Goal: Task Accomplishment & Management: Complete application form

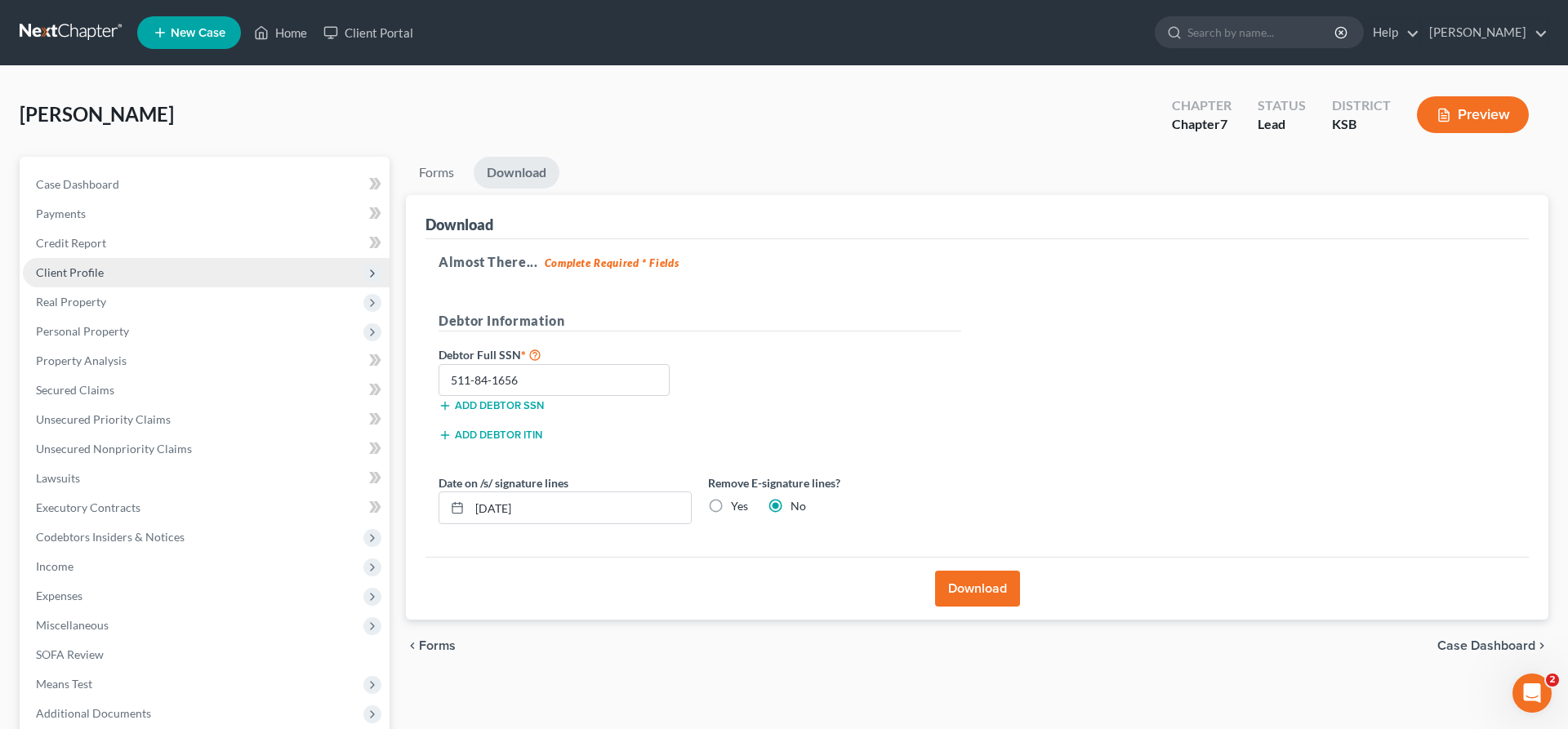
click at [138, 274] on span "Client Profile" at bounding box center [205, 272] width 366 height 29
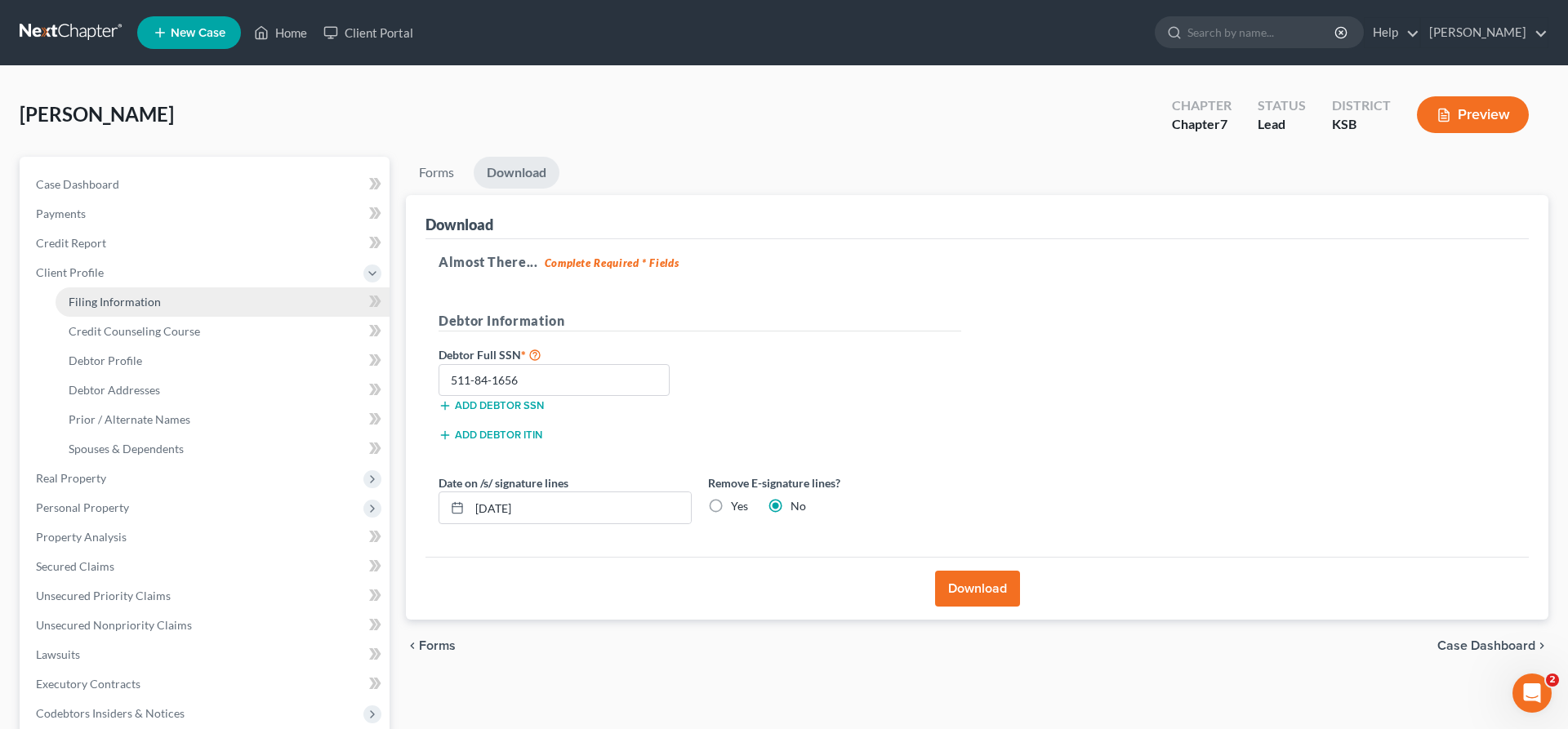
click at [134, 297] on span "Filing Information" at bounding box center [114, 301] width 93 height 14
select select "1"
select select "0"
select select "31"
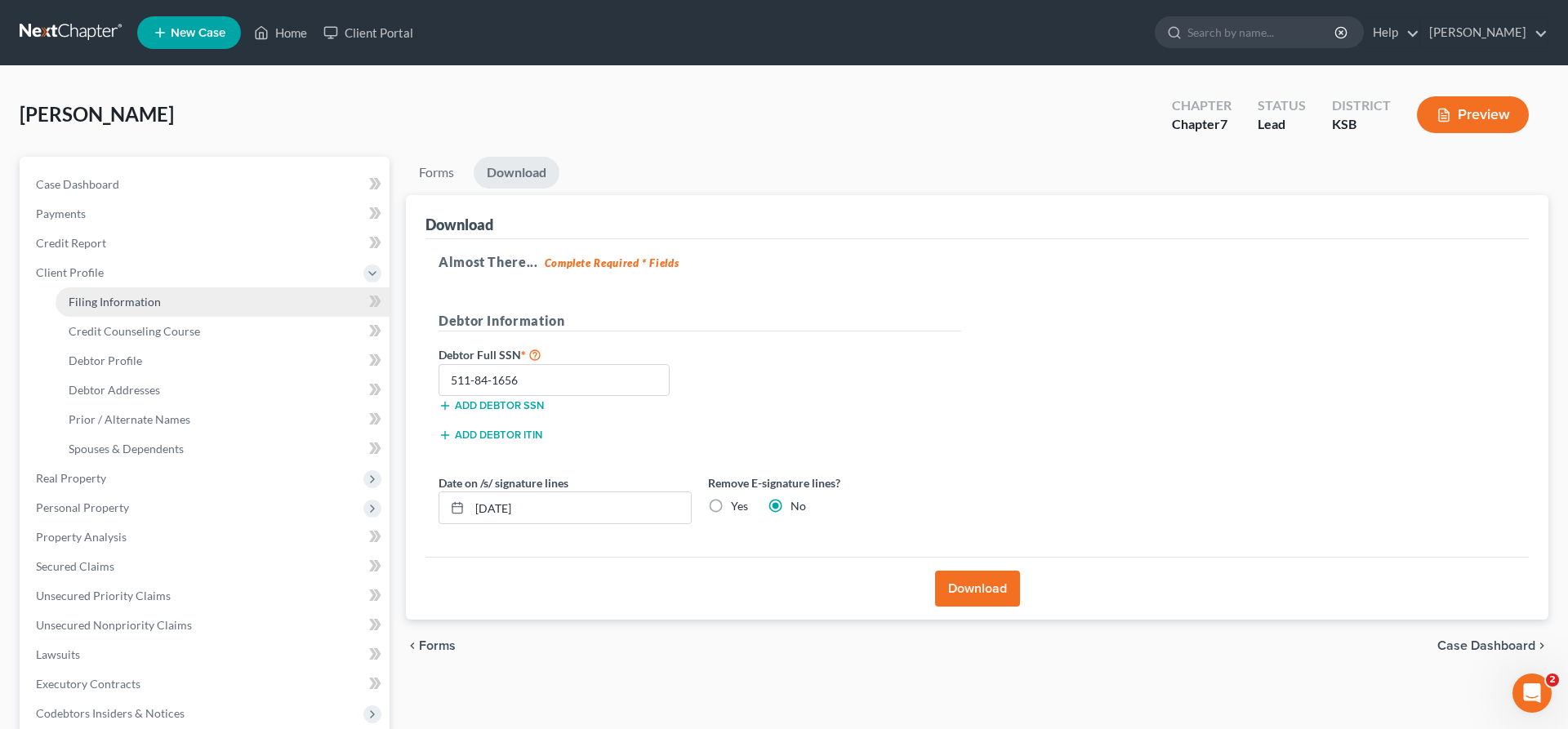
select select "0"
select select "17"
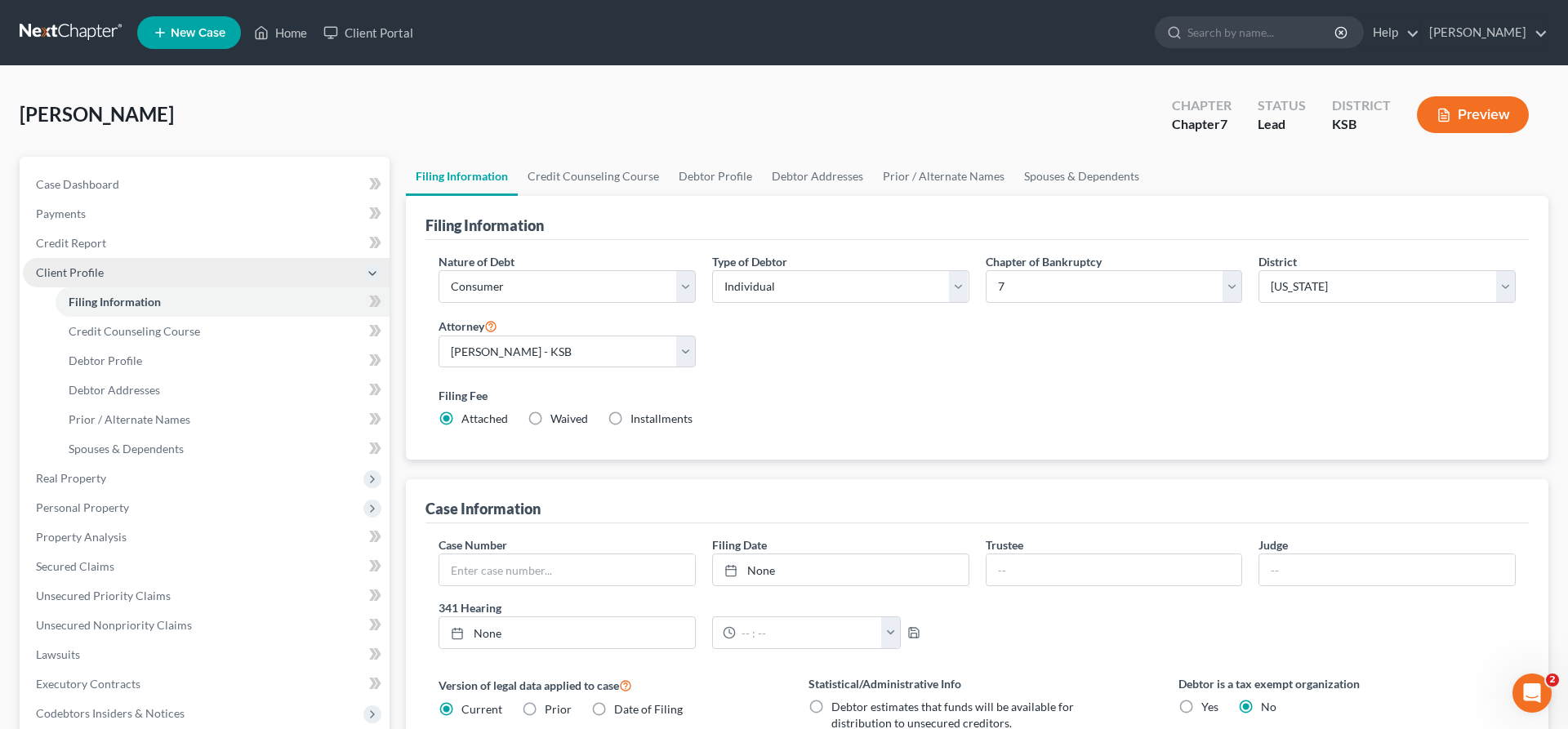
click at [85, 263] on span "Client Profile" at bounding box center [205, 272] width 366 height 29
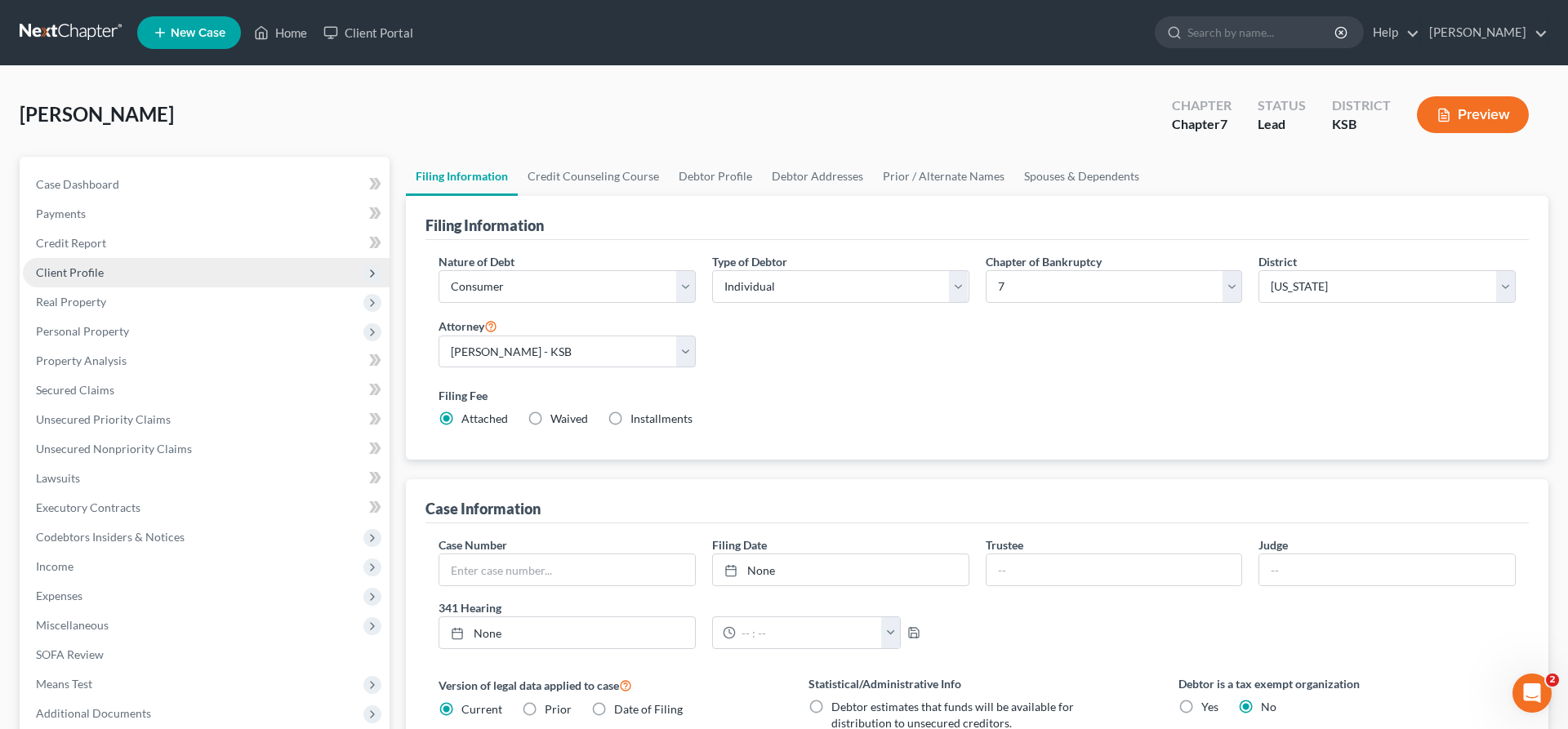
click at [63, 272] on span "Client Profile" at bounding box center [69, 272] width 68 height 14
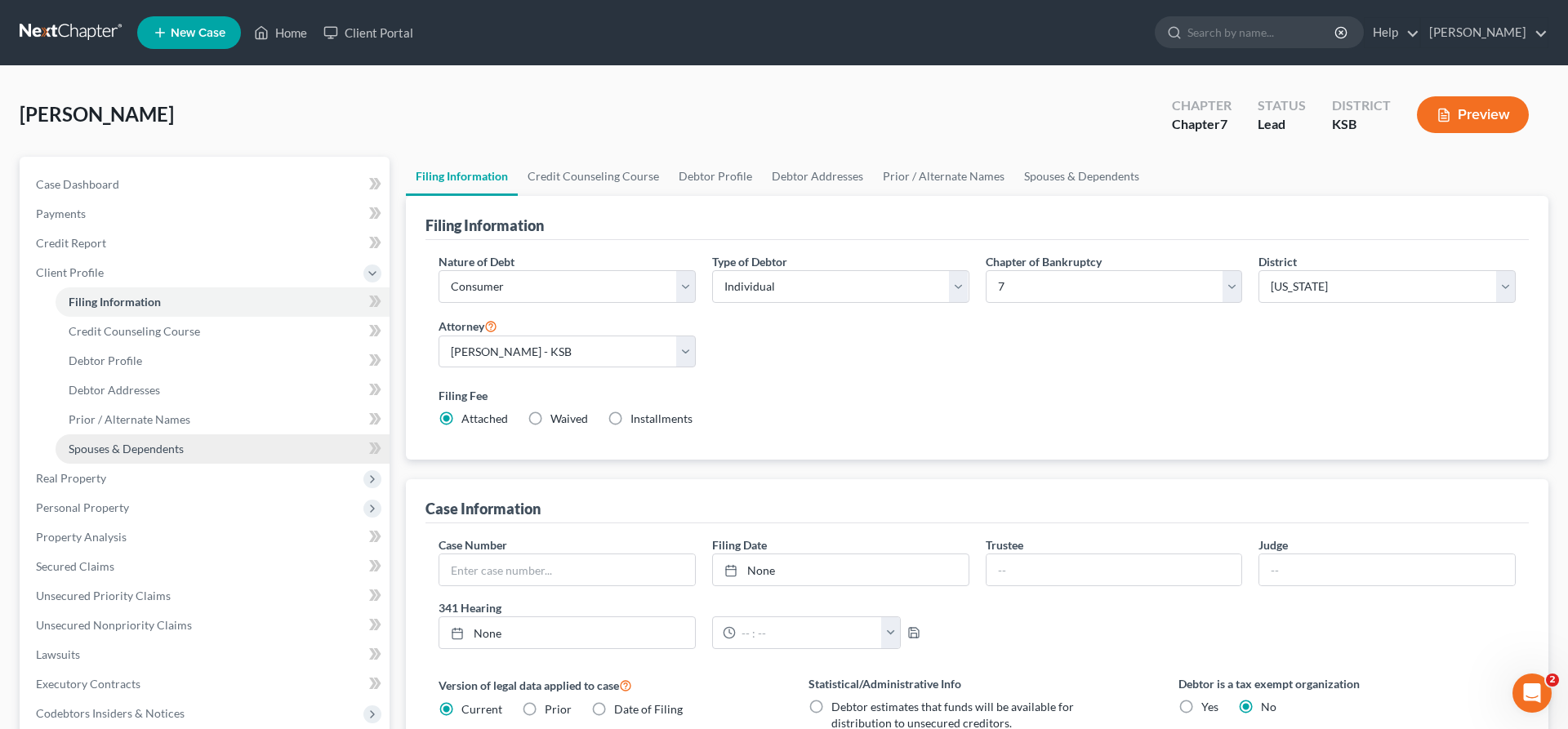
click at [126, 440] on link "Spouses & Dependents" at bounding box center [223, 449] width 334 height 29
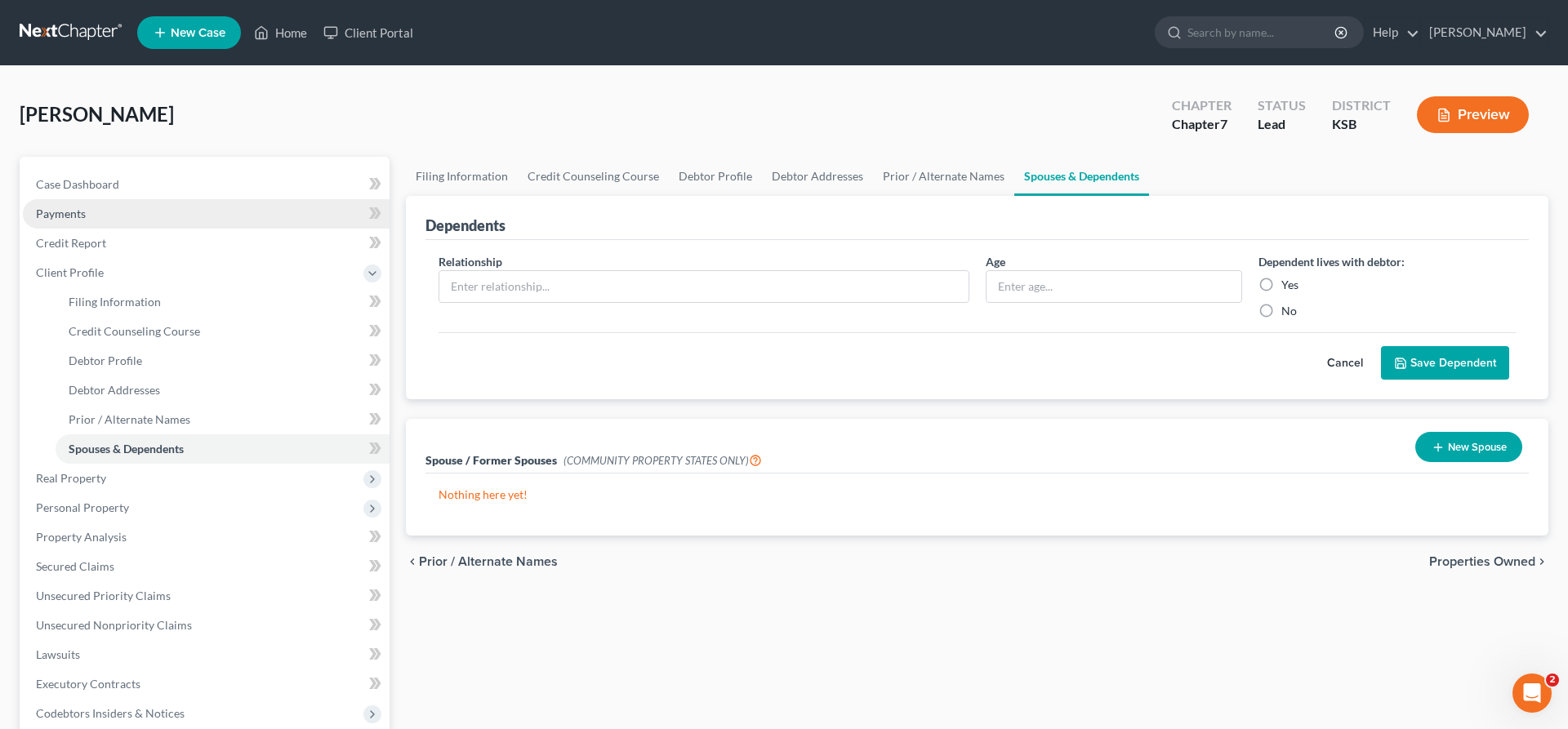
click at [70, 210] on span "Payments" at bounding box center [61, 214] width 50 height 14
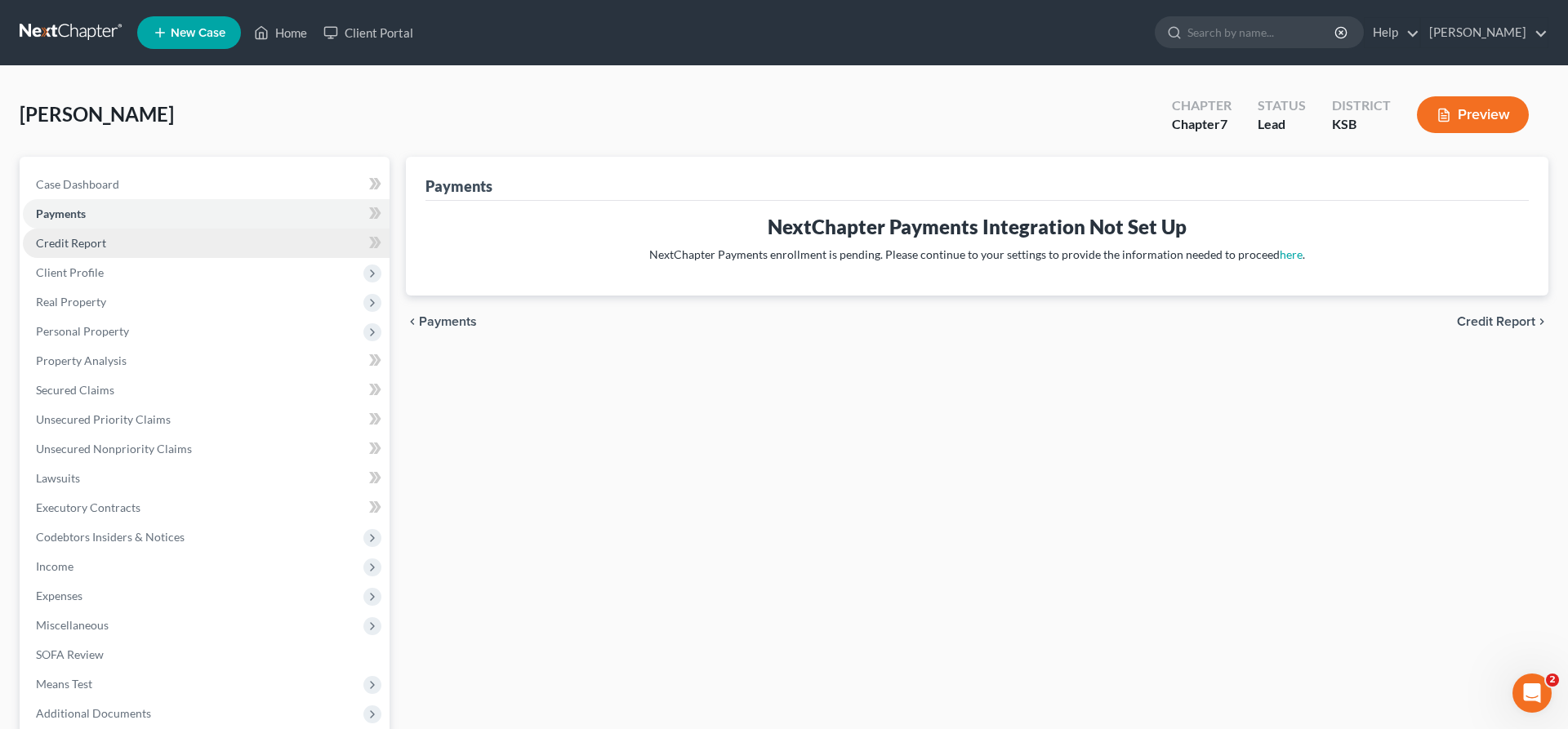
click at [78, 230] on link "Credit Report" at bounding box center [205, 243] width 366 height 29
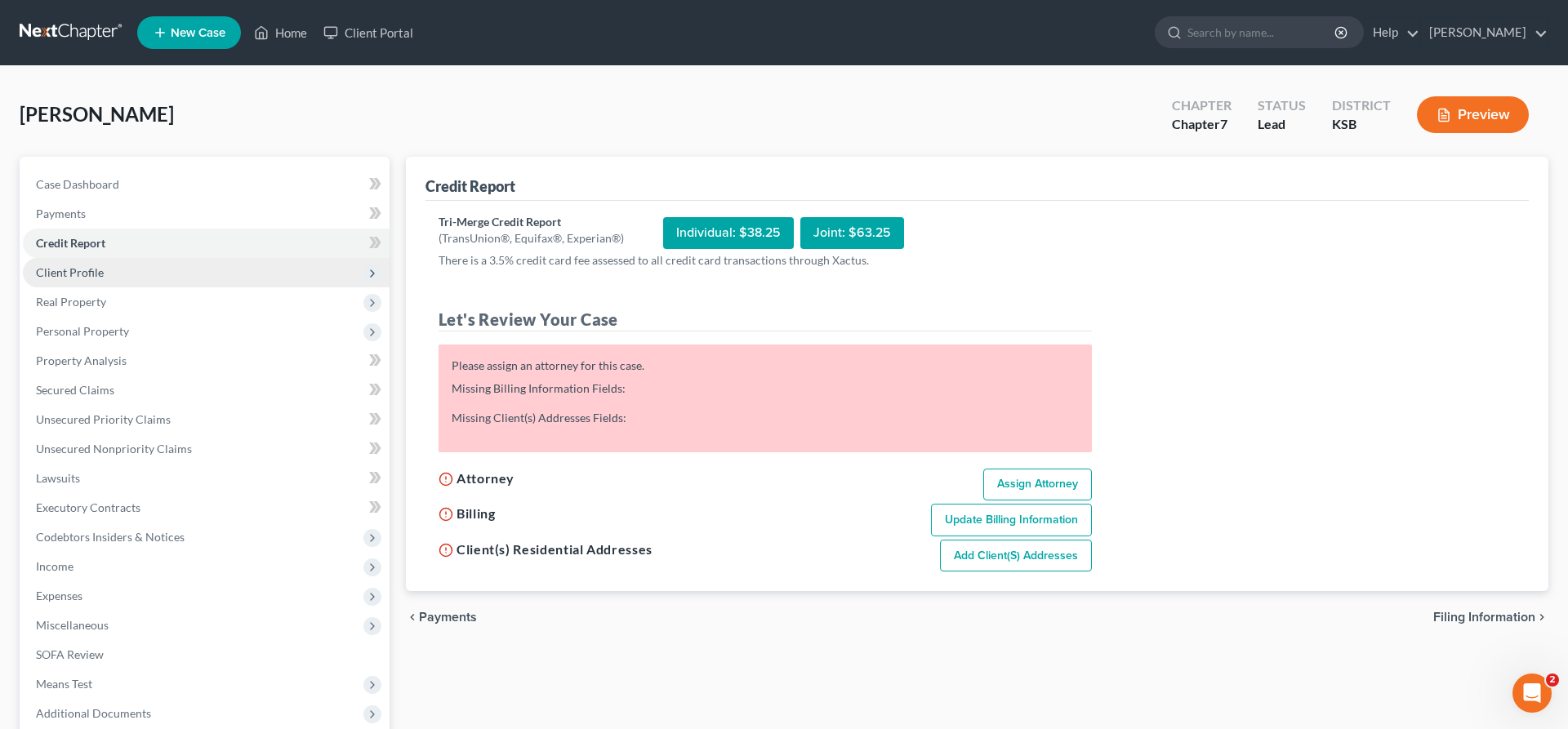
click at [81, 269] on span "Client Profile" at bounding box center [69, 272] width 68 height 14
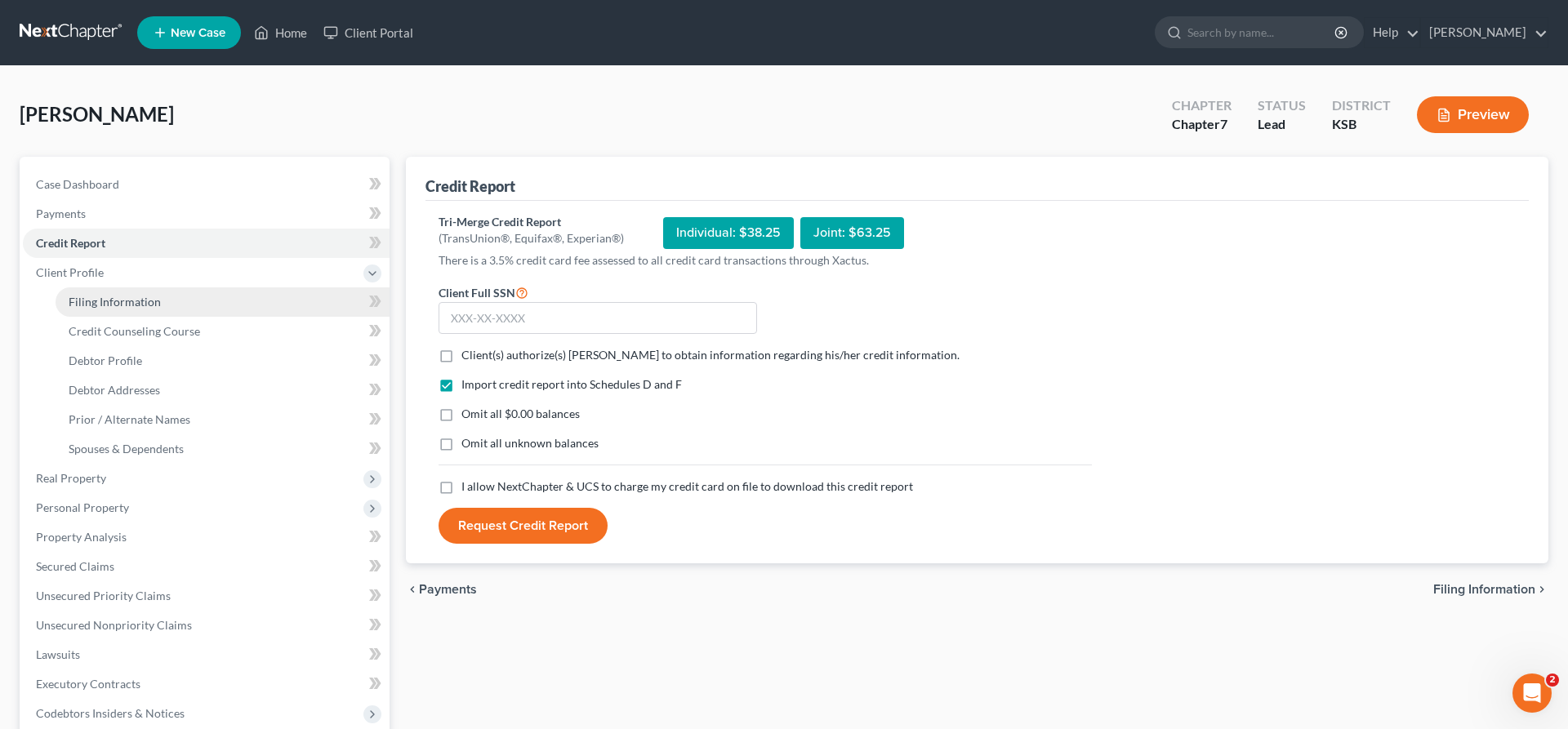
click at [98, 304] on span "Filing Information" at bounding box center [114, 301] width 93 height 14
select select "1"
select select "0"
select select "31"
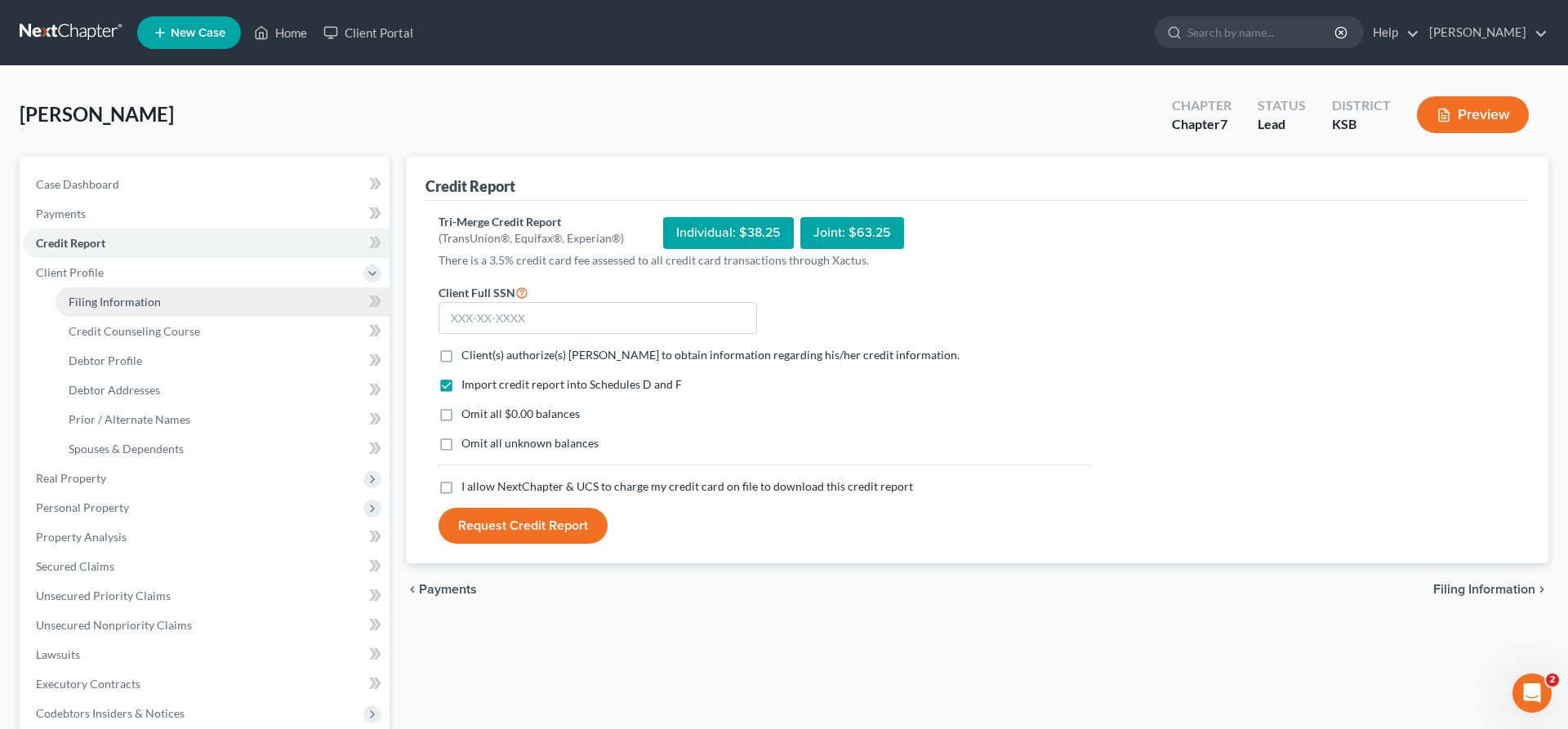
select select "0"
select select "17"
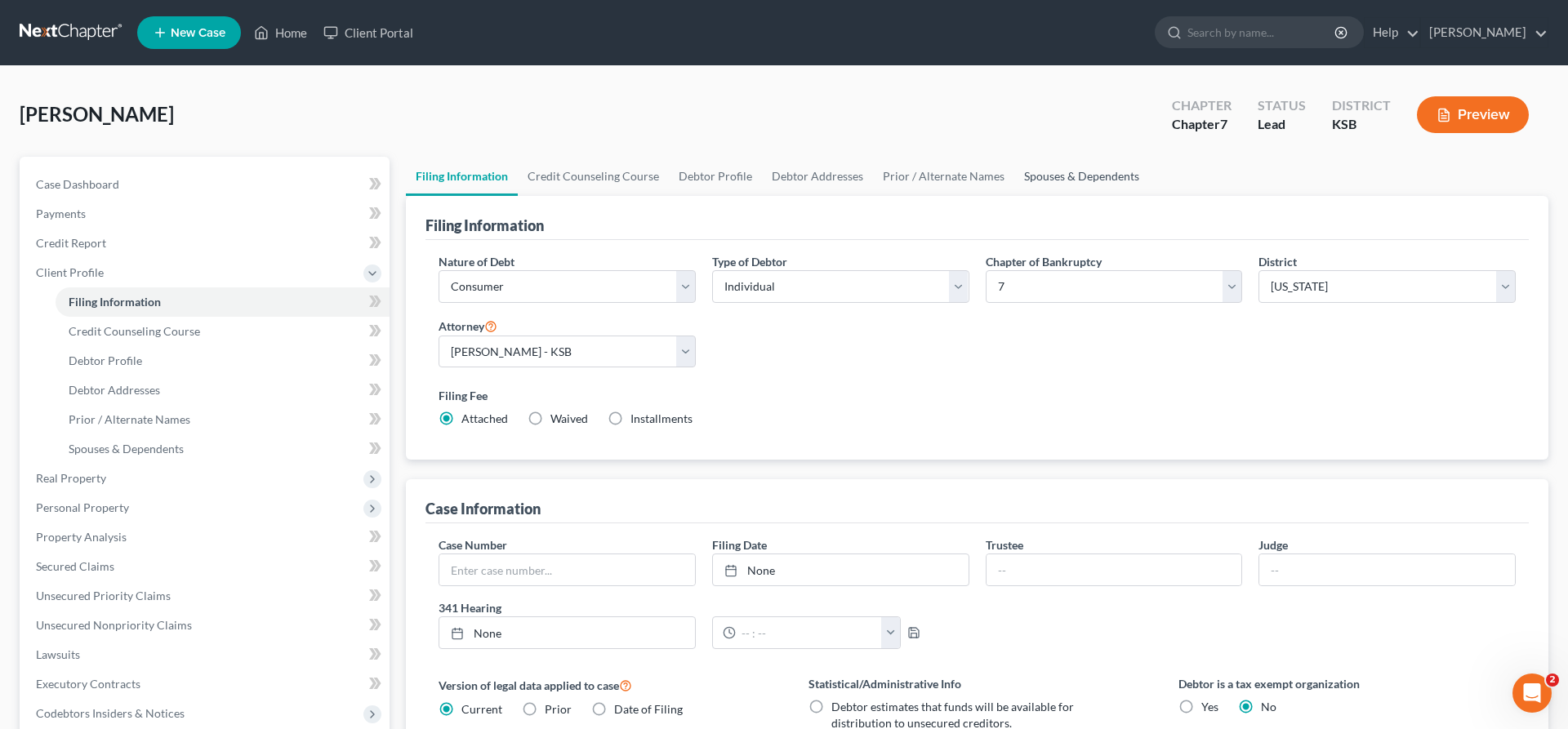
click at [1081, 170] on link "Spouses & Dependents" at bounding box center [1081, 176] width 134 height 39
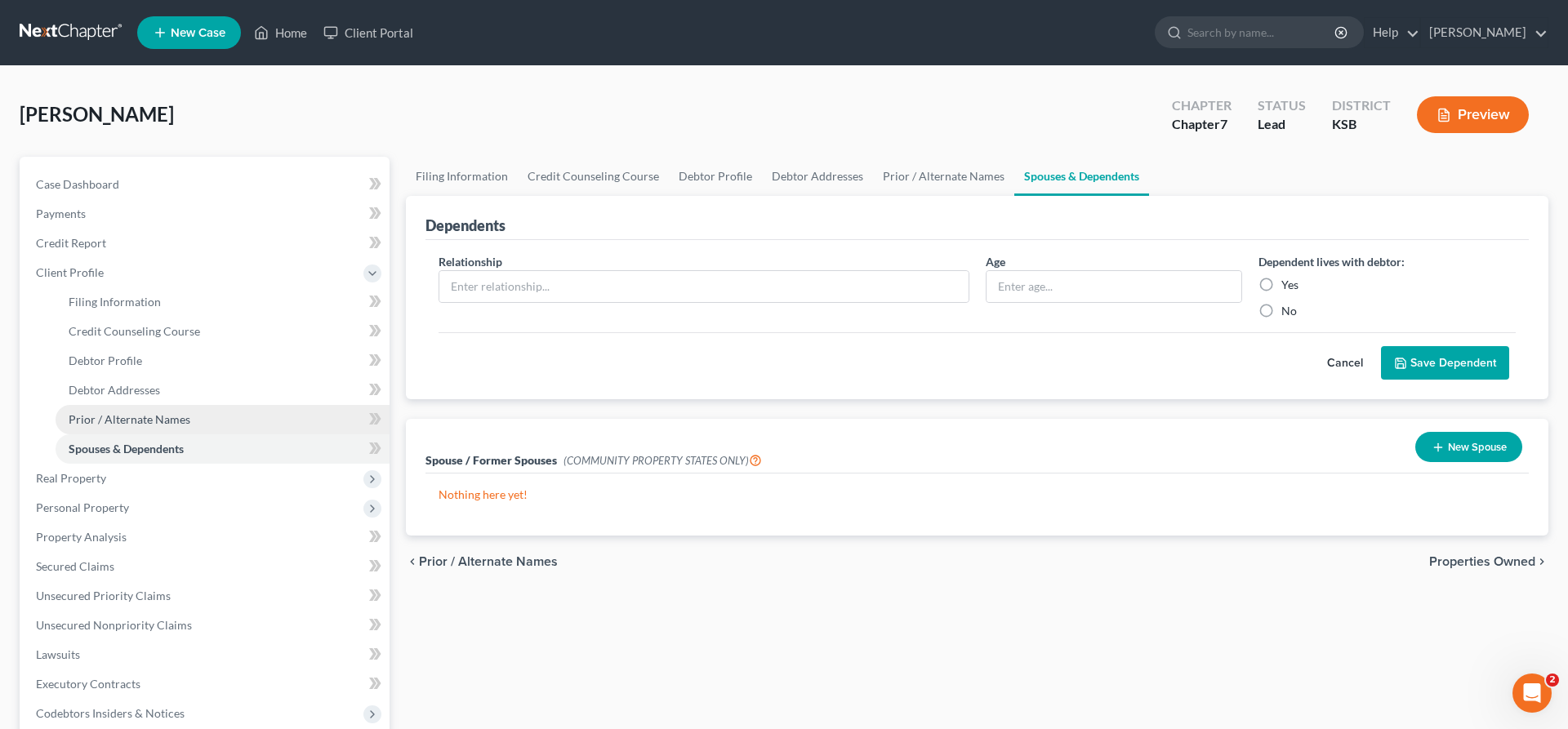
click at [110, 422] on span "Prior / Alternate Names" at bounding box center [129, 419] width 122 height 14
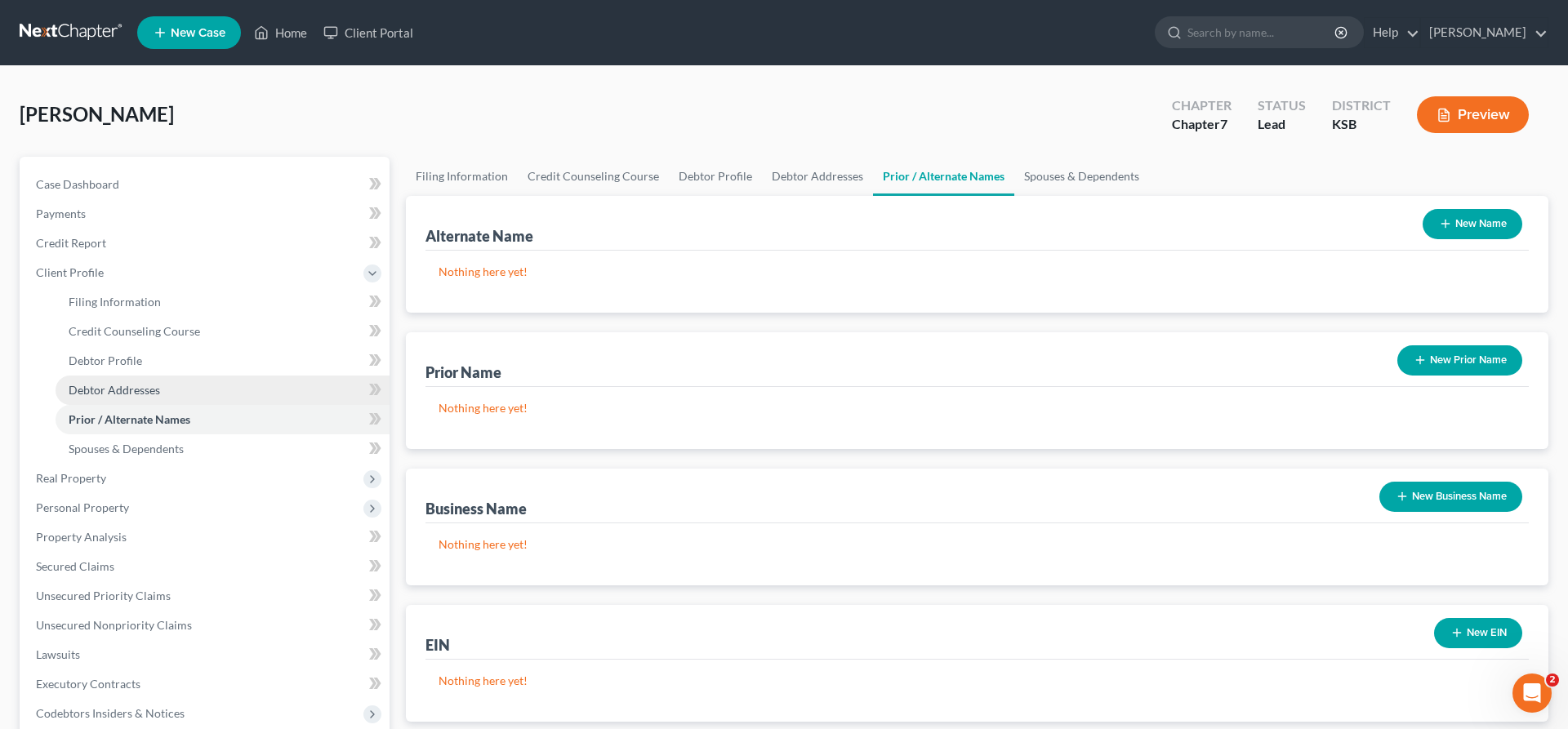
click at [94, 385] on span "Debtor Addresses" at bounding box center [114, 390] width 92 height 14
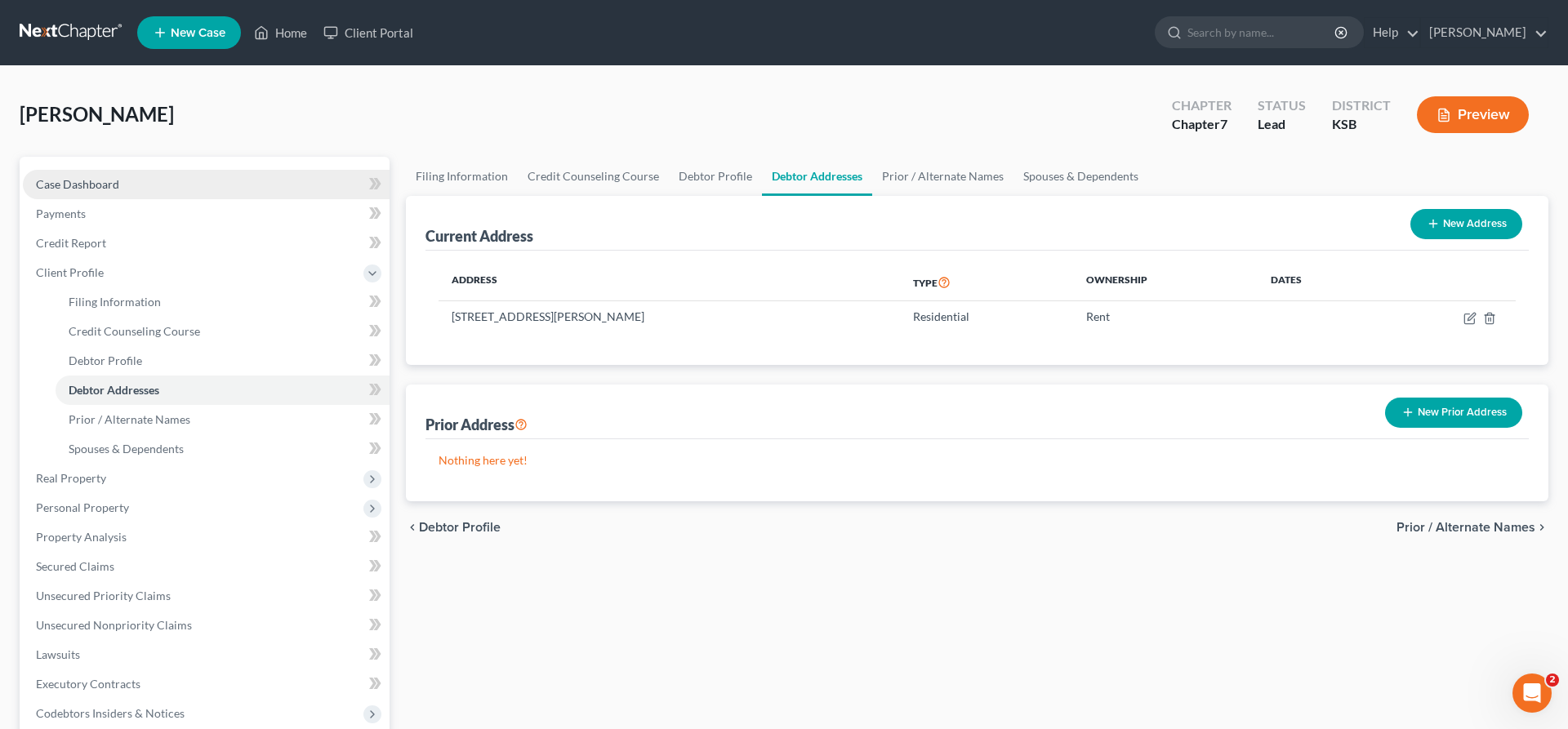
click at [83, 174] on link "Case Dashboard" at bounding box center [205, 184] width 366 height 29
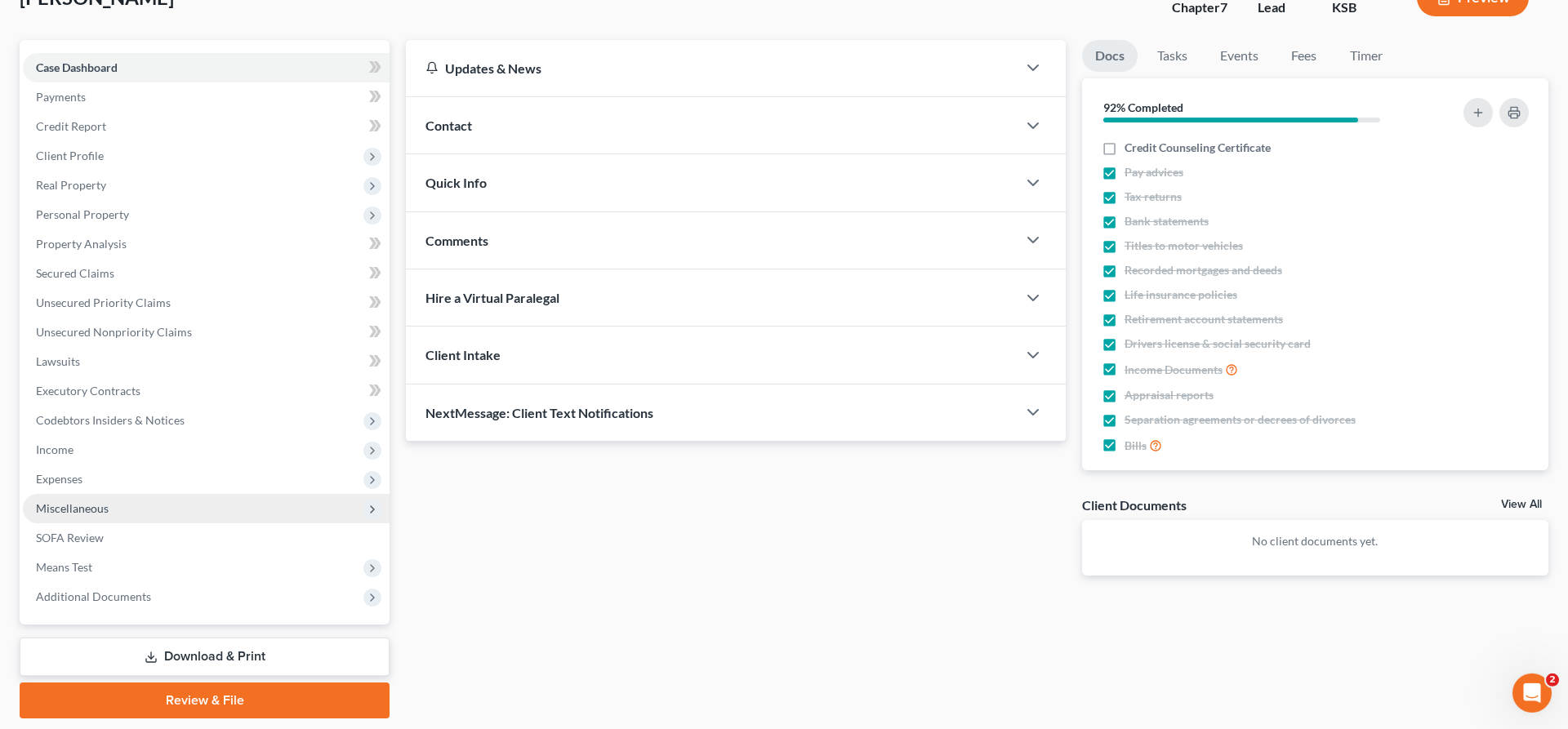
scroll to position [83, 0]
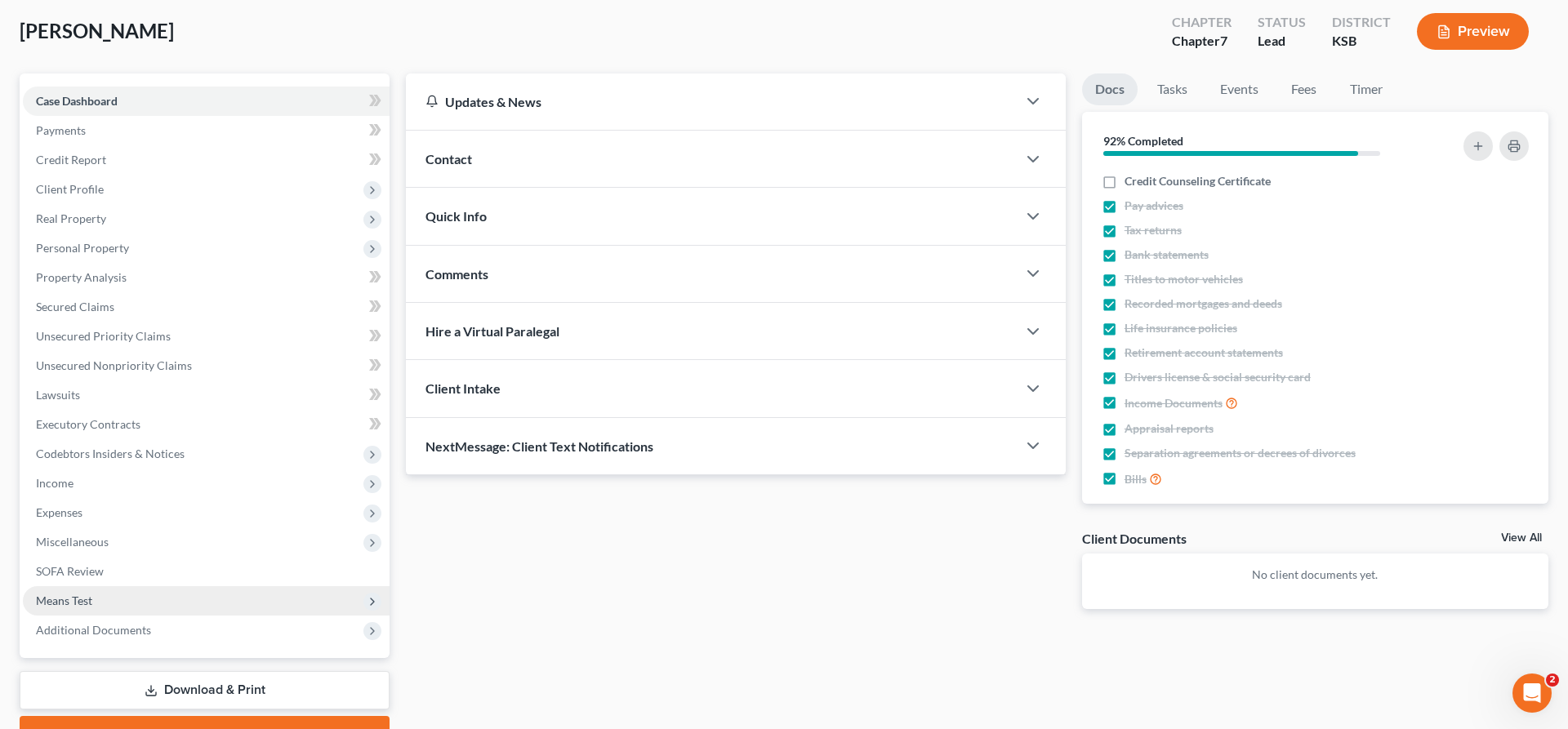
click at [79, 597] on span "Means Test" at bounding box center [64, 600] width 57 height 14
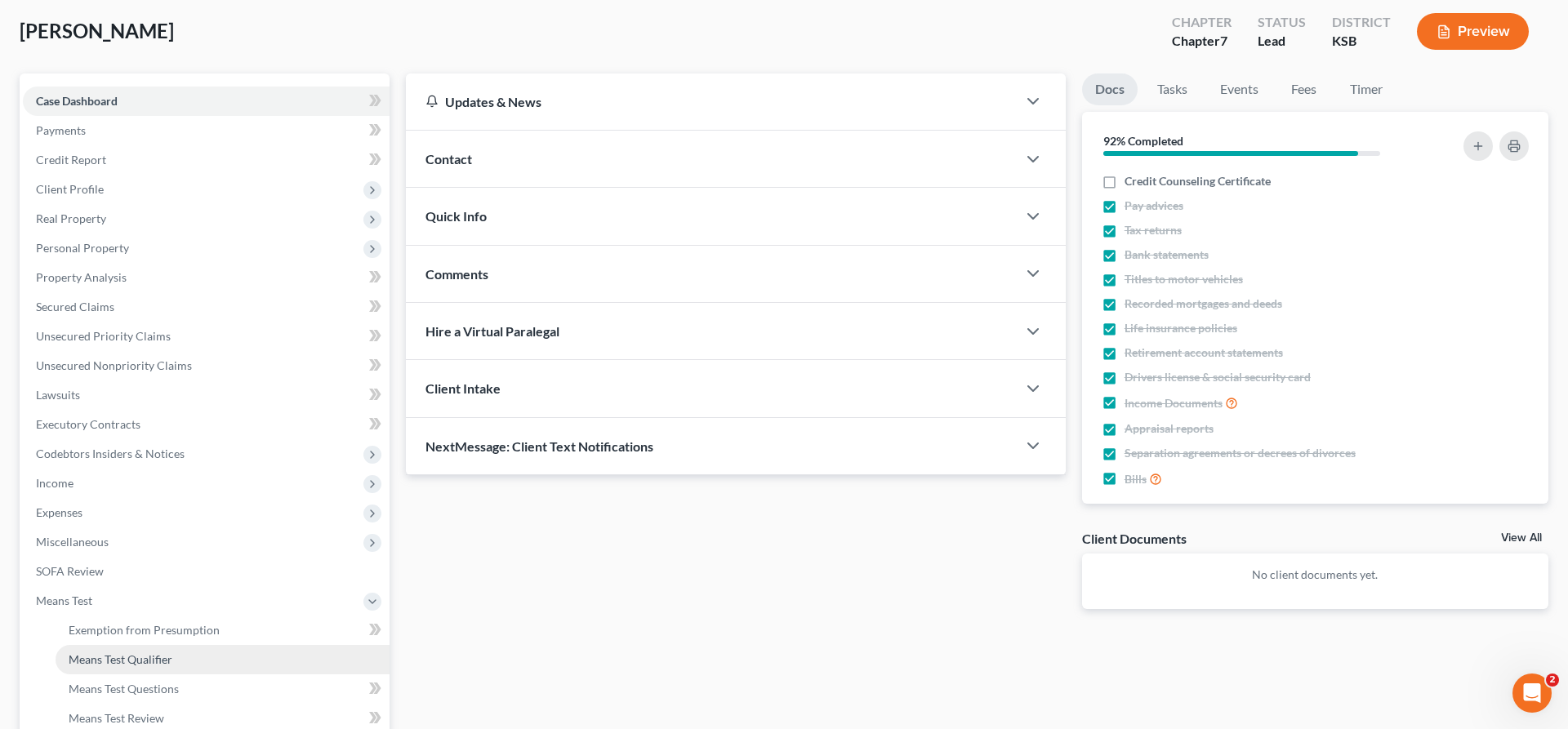
click at [129, 662] on span "Means Test Qualifier" at bounding box center [120, 659] width 103 height 14
